Goal: Task Accomplishment & Management: Manage account settings

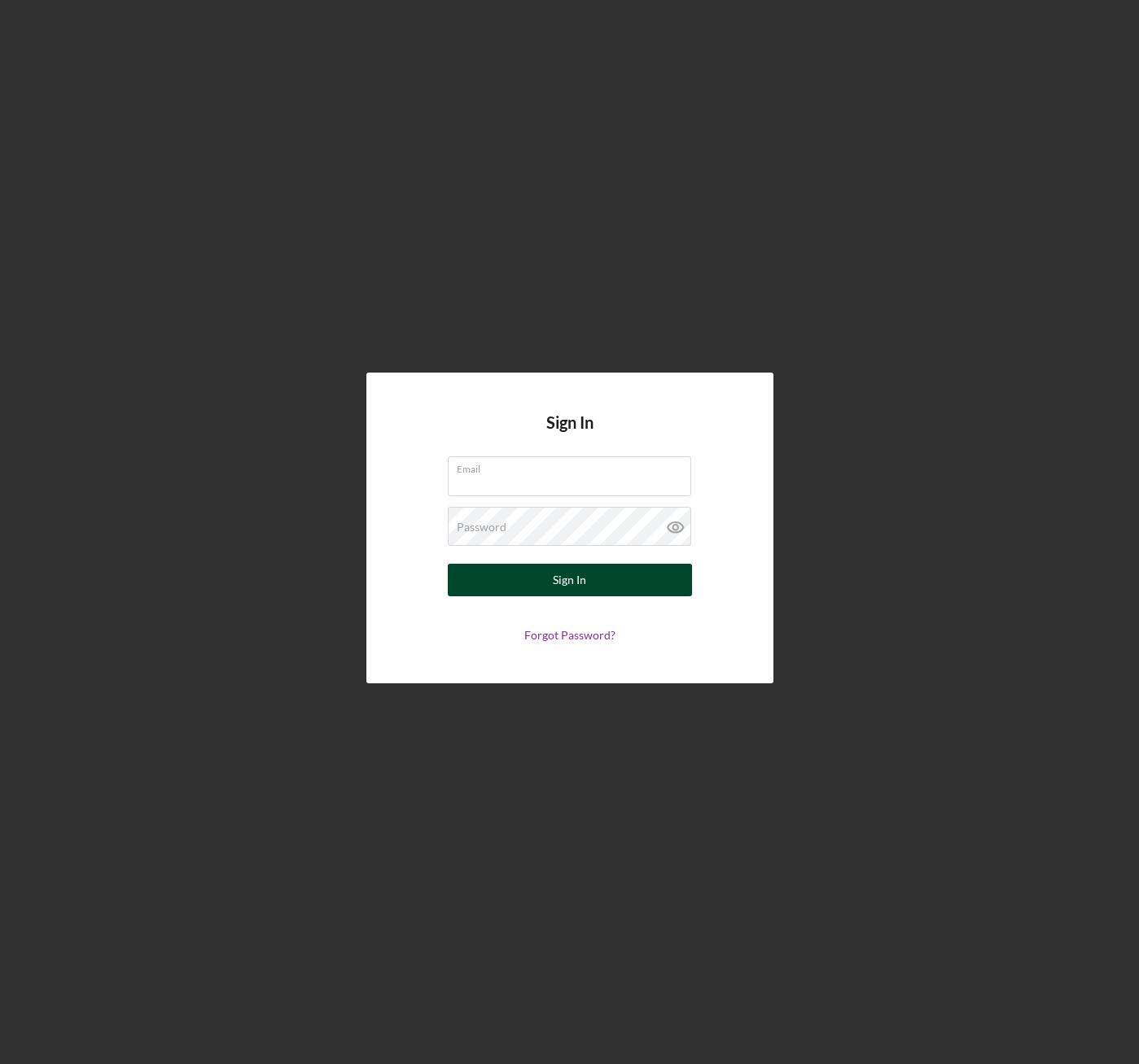
type input "[EMAIL_ADDRESS][DOMAIN_NAME]"
click at [619, 578] on button "Sign In" at bounding box center [569, 580] width 244 height 33
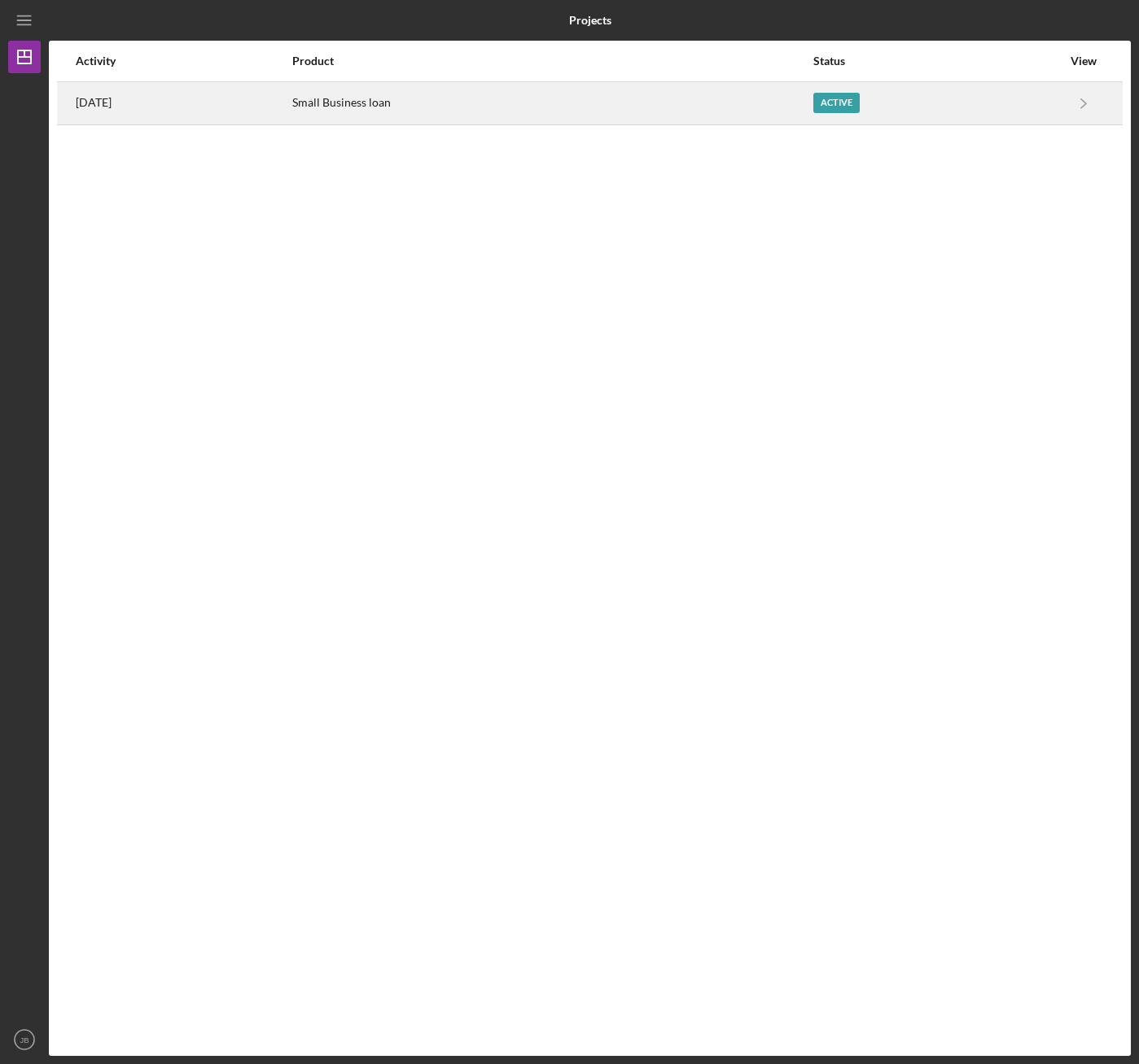
click at [860, 102] on div "Active" at bounding box center [836, 102] width 47 height 20
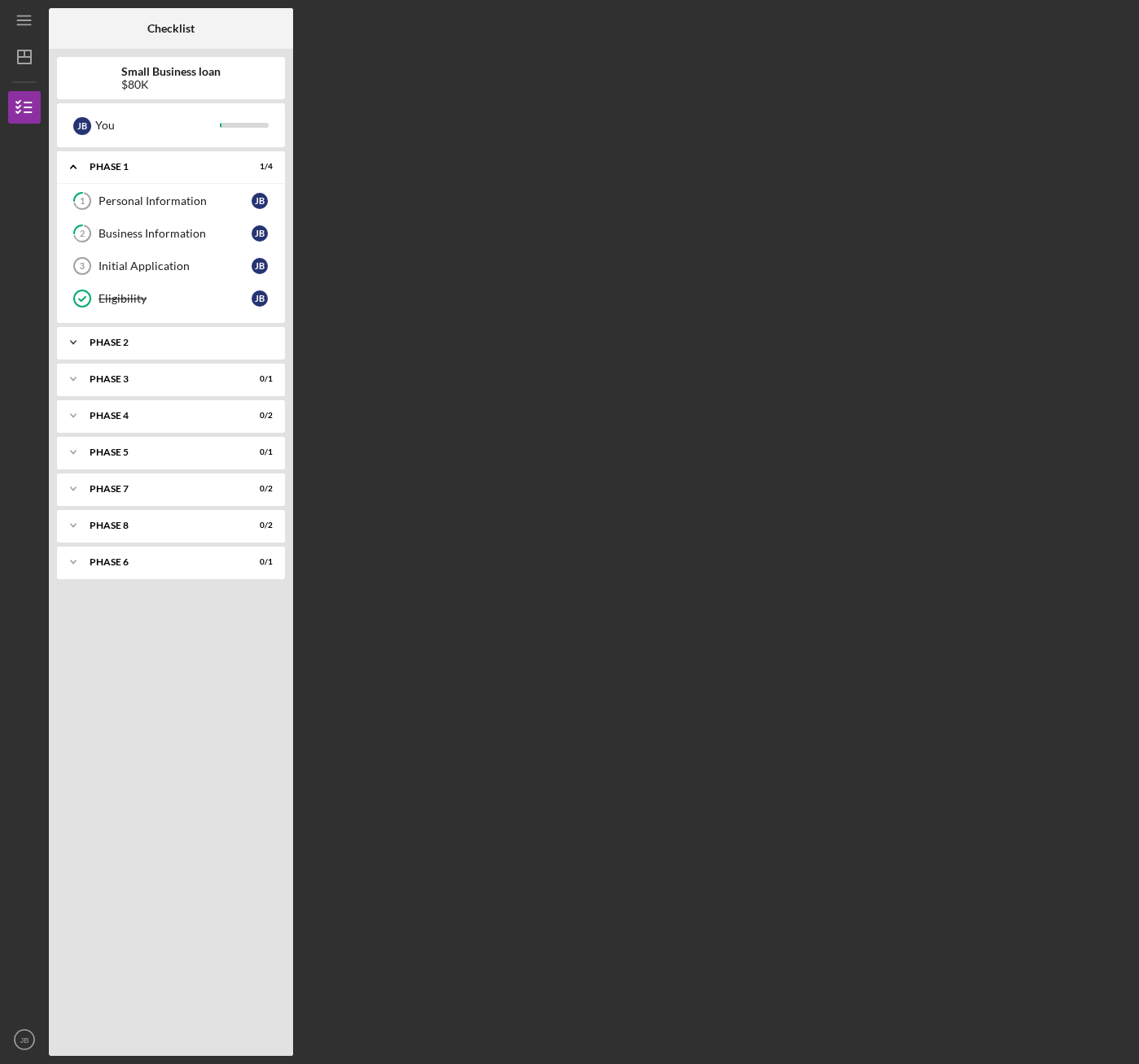
click at [190, 351] on div "Icon/Expander Phase 2 0 / 14" at bounding box center [171, 342] width 228 height 33
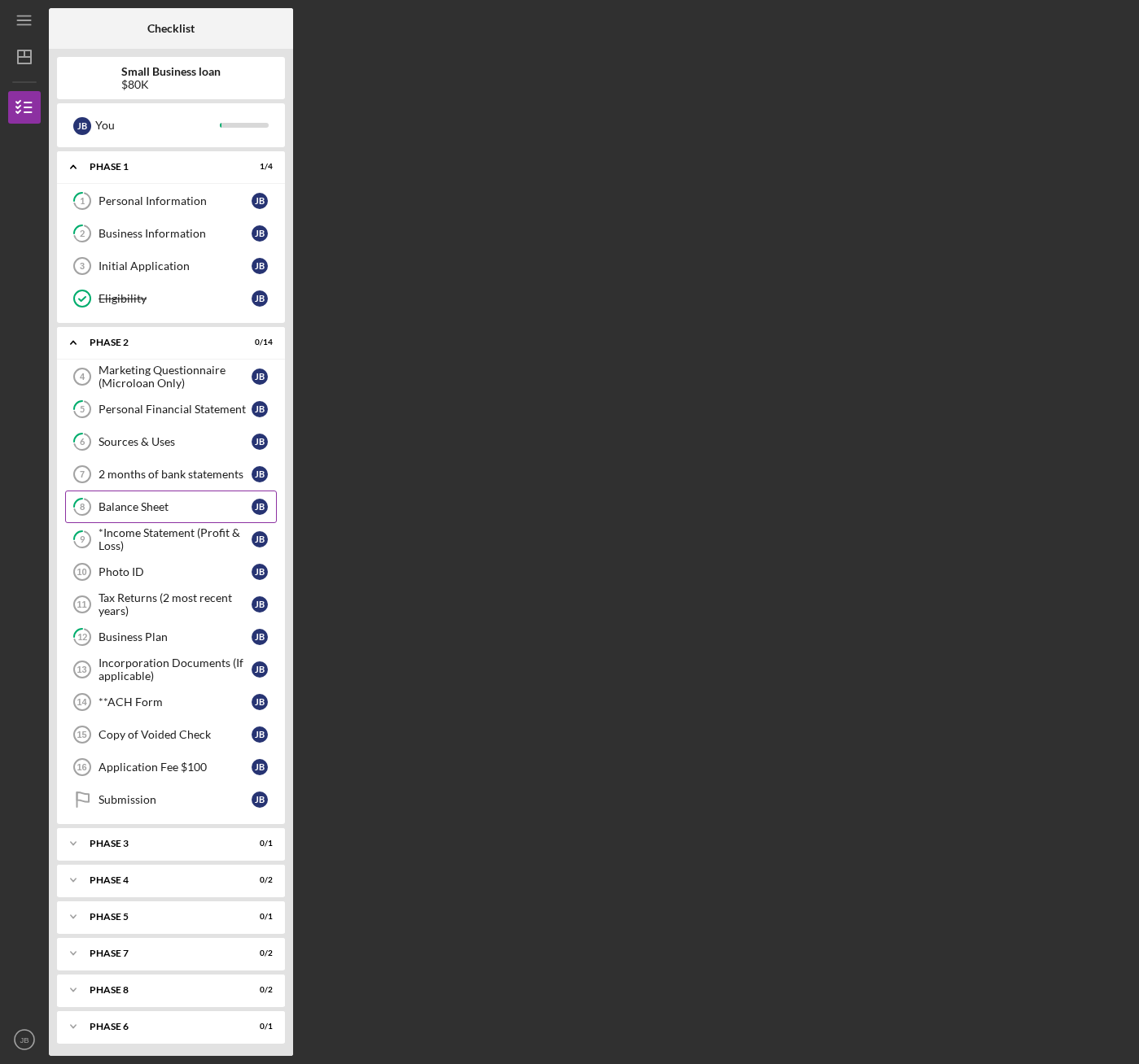
click at [187, 504] on div "Balance Sheet" at bounding box center [175, 507] width 153 height 13
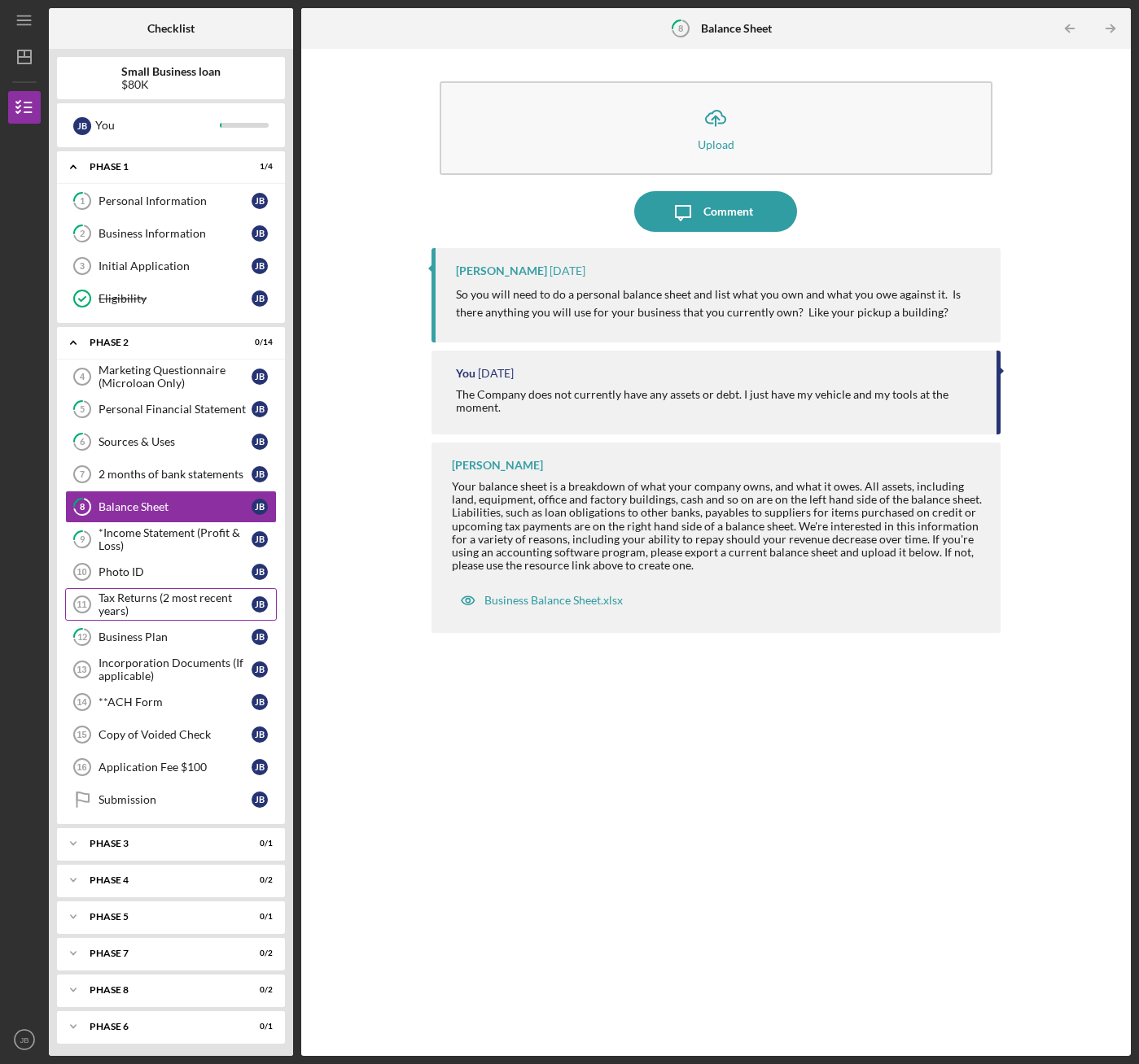
click at [181, 603] on div "Tax Returns (2 most recent years)" at bounding box center [175, 604] width 153 height 26
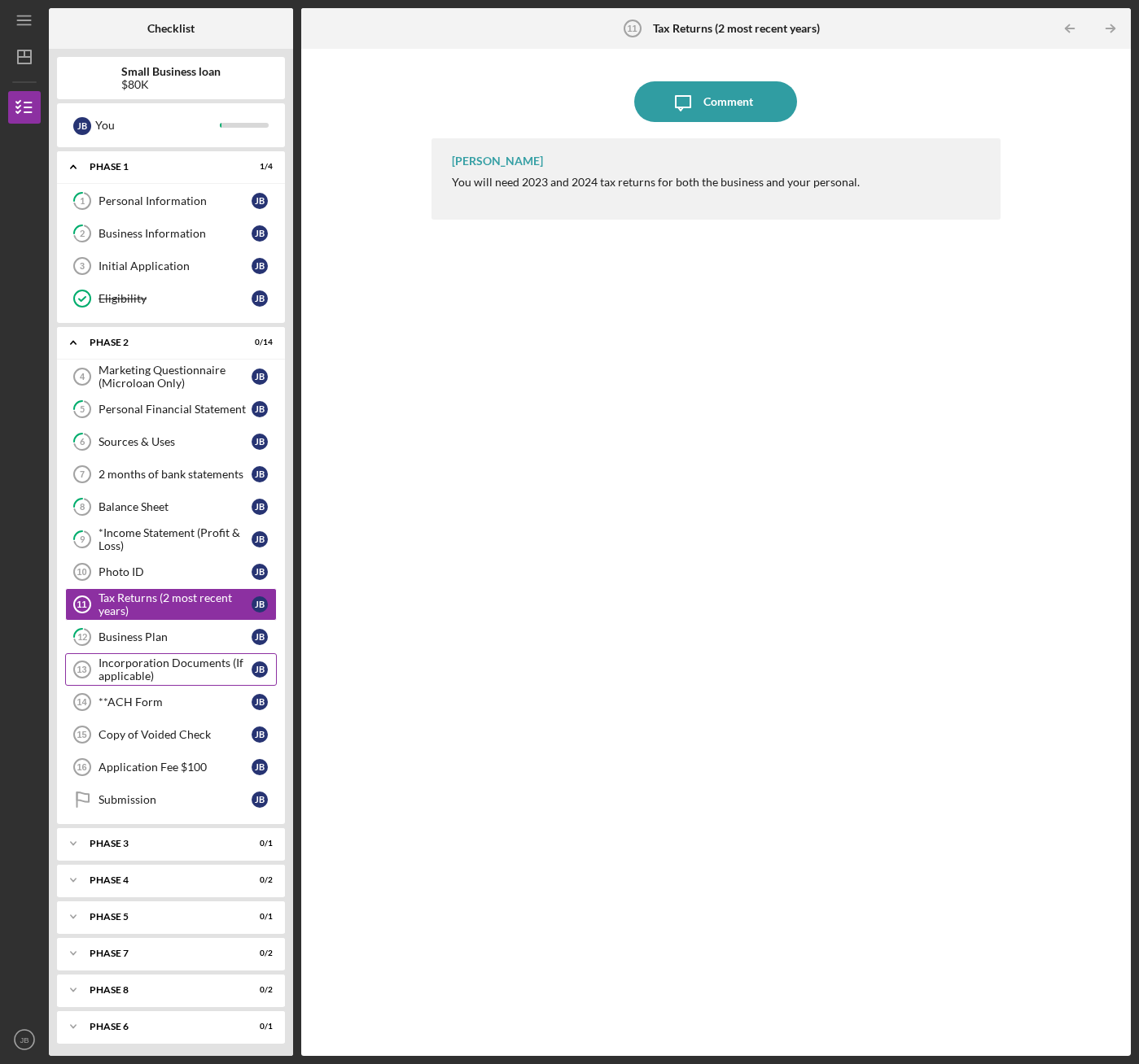
click at [179, 668] on div "Incorporation Documents (If applicable)" at bounding box center [175, 669] width 153 height 26
